Goal: Task Accomplishment & Management: Use online tool/utility

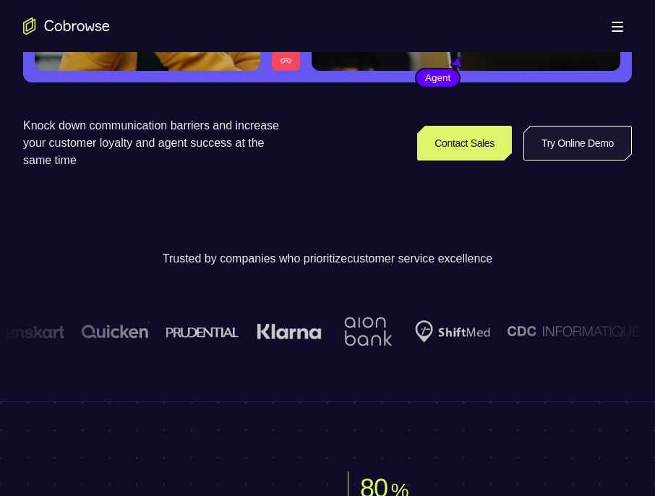
scroll to position [289, 0]
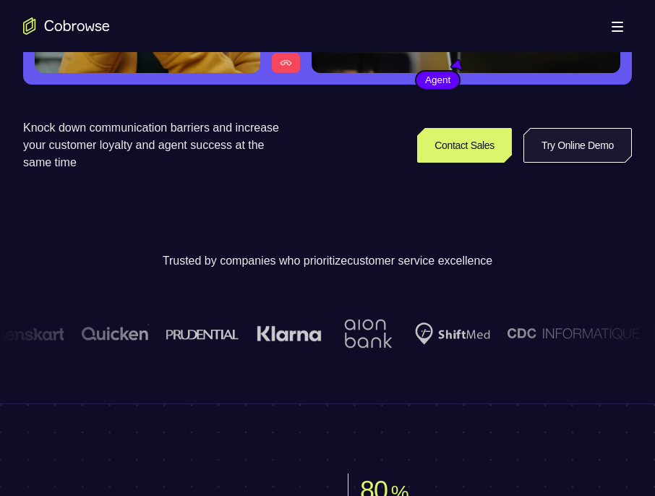
click at [569, 143] on link "Try Online Demo" at bounding box center [577, 145] width 108 height 35
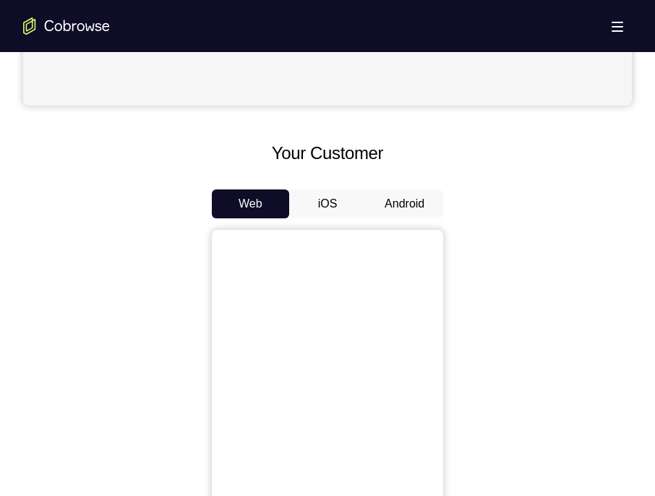
click at [422, 210] on button "Android" at bounding box center [404, 203] width 77 height 29
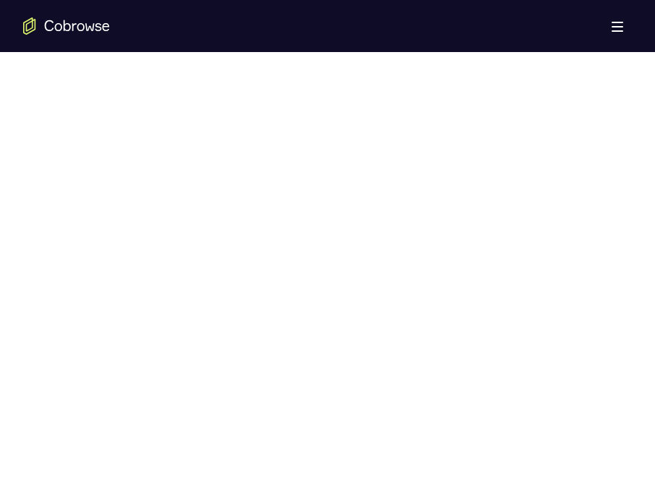
scroll to position [723, 0]
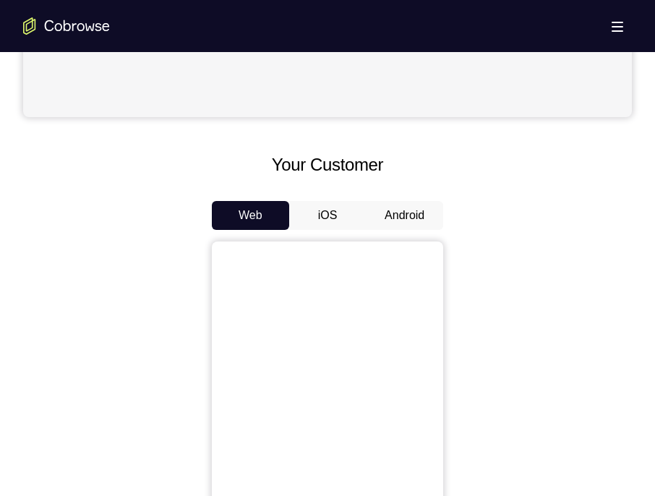
scroll to position [650, 0]
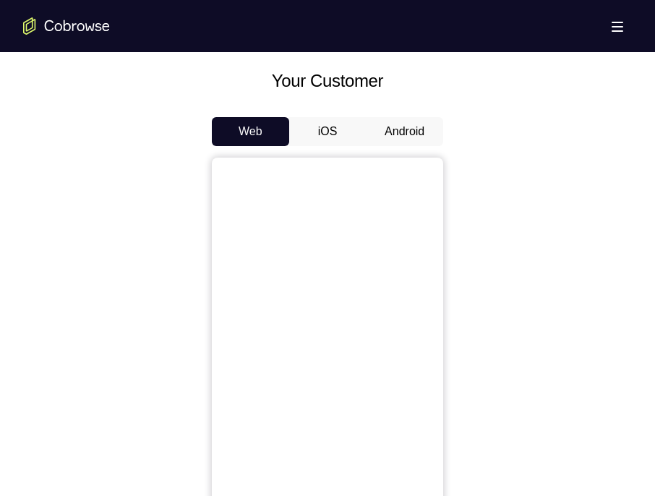
click at [406, 143] on button "Android" at bounding box center [404, 131] width 77 height 29
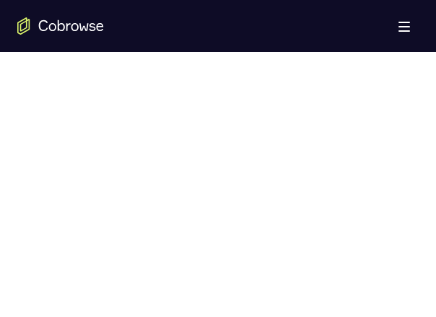
scroll to position [674, 0]
